Goal: Find specific page/section: Find specific page/section

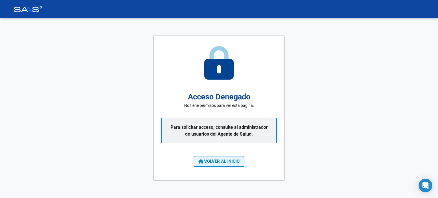
click at [223, 159] on button "VOLVER AL INICIO" at bounding box center [219, 161] width 51 height 11
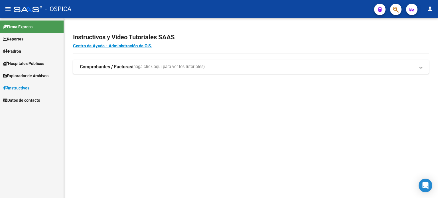
click at [37, 74] on span "Explorador de Archivos" at bounding box center [26, 76] width 46 height 6
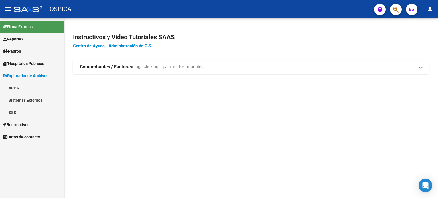
click at [19, 84] on link "ARCA" at bounding box center [32, 88] width 64 height 12
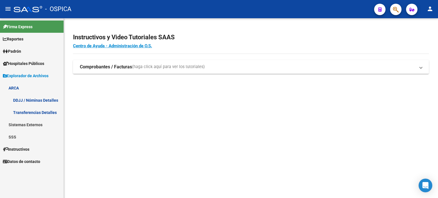
click at [39, 112] on link "Transferencias Detalles" at bounding box center [32, 112] width 64 height 12
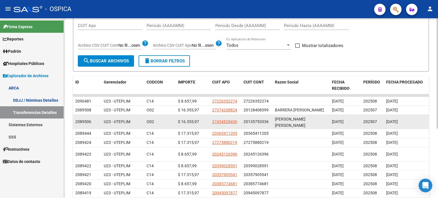
scroll to position [91, 0]
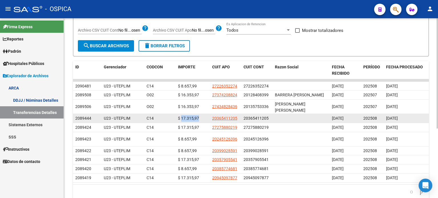
drag, startPoint x: 199, startPoint y: 117, endPoint x: 181, endPoint y: 118, distance: 17.4
click at [181, 118] on div "$ 17.315,97" at bounding box center [193, 118] width 30 height 7
copy span "17.315,97"
